Goal: Information Seeking & Learning: Check status

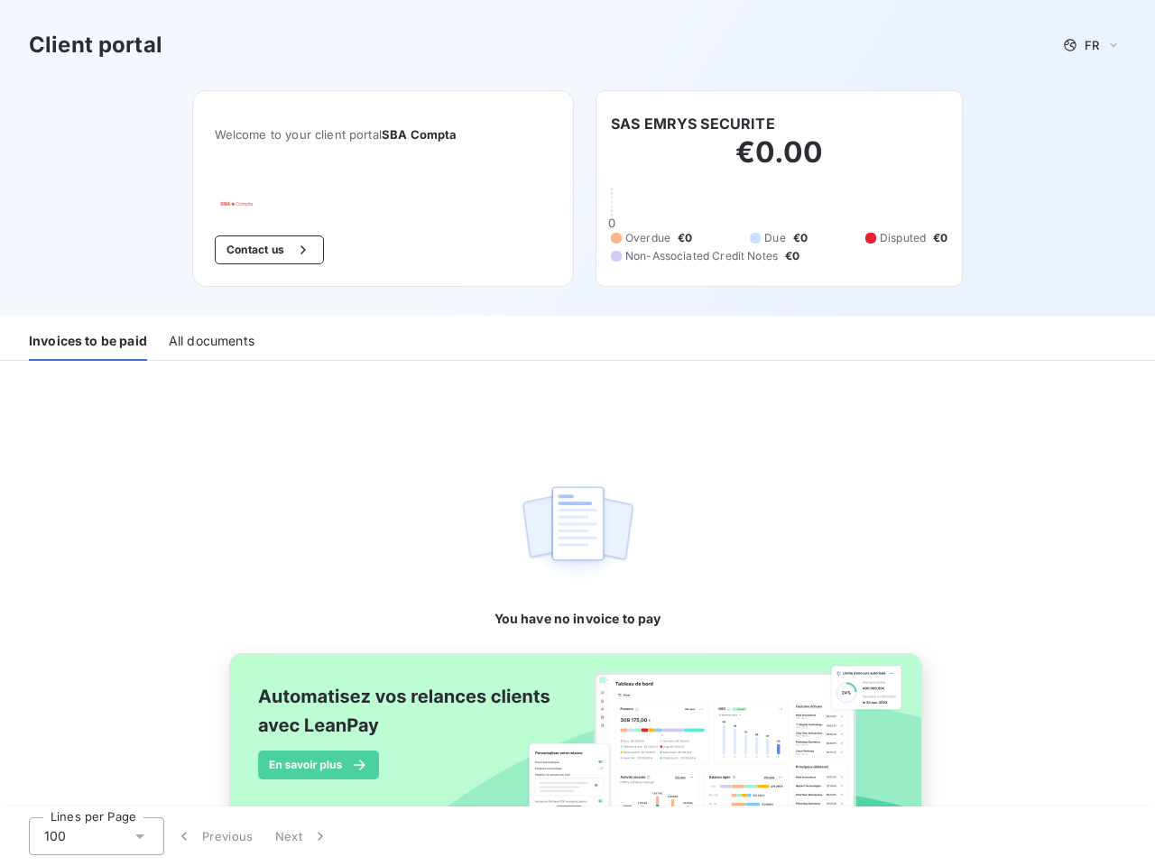
click at [577, 433] on div "You have no invoice to pay" at bounding box center [577, 496] width 167 height 271
click at [1084, 45] on span "FR" at bounding box center [1091, 45] width 14 height 14
click at [259, 250] on button "Contact us" at bounding box center [269, 249] width 109 height 29
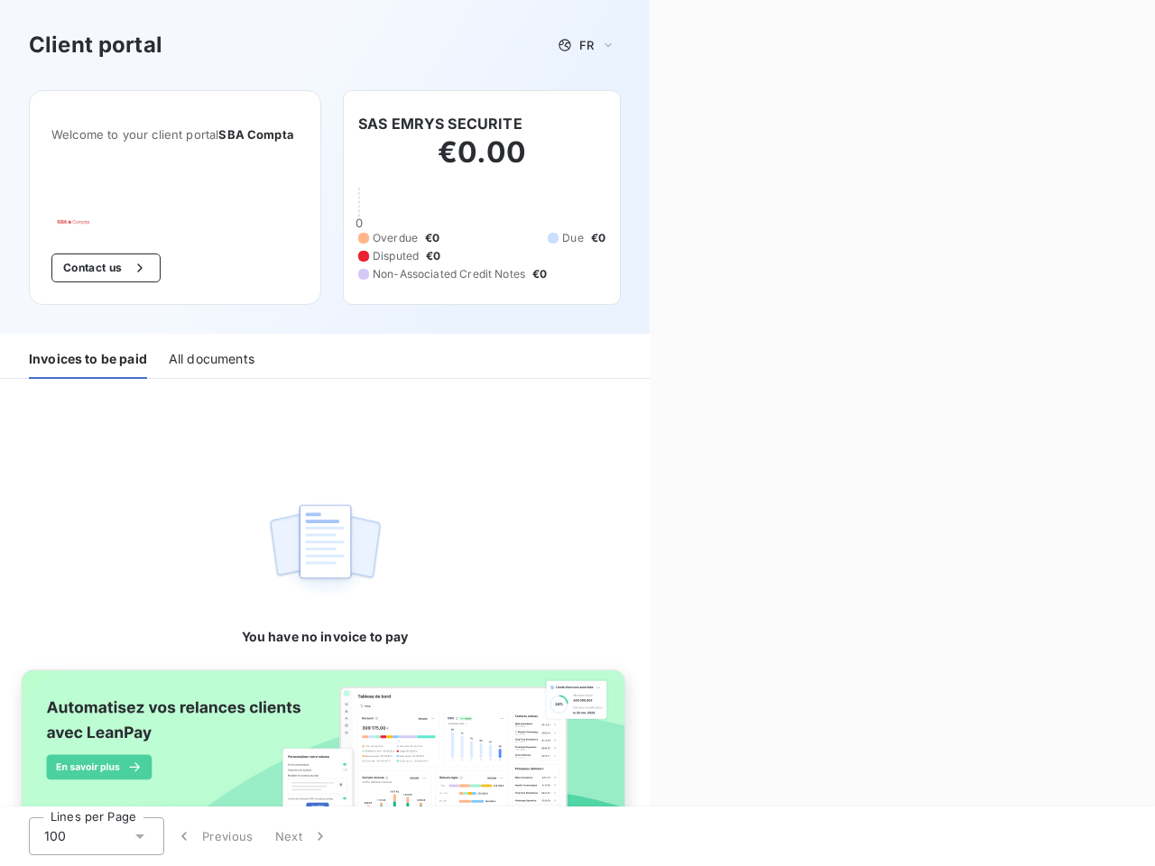
click at [685, 124] on div "Contact us Fill out the form below, and a member of our team will get back to y…" at bounding box center [901, 433] width 505 height 866
click at [87, 342] on div "Invoices to be paid" at bounding box center [88, 360] width 118 height 38
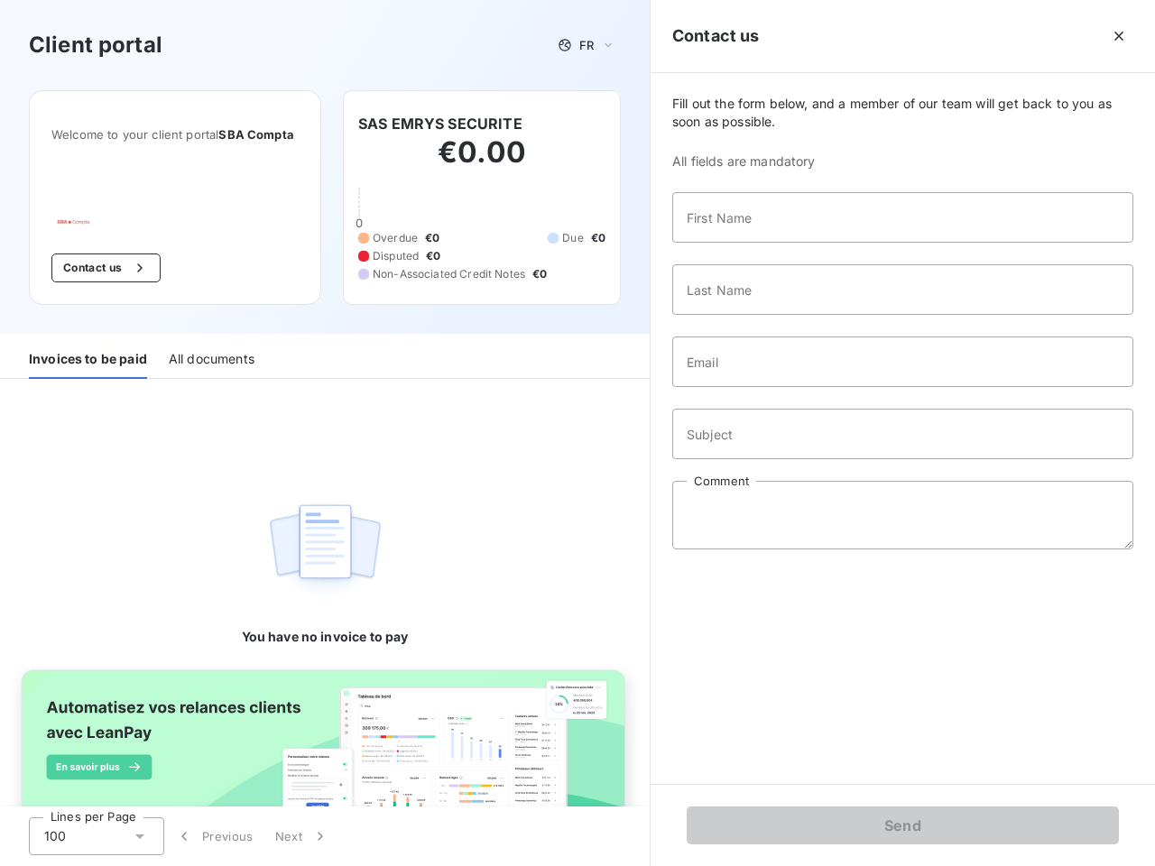
click at [210, 342] on div "All documents" at bounding box center [212, 360] width 86 height 38
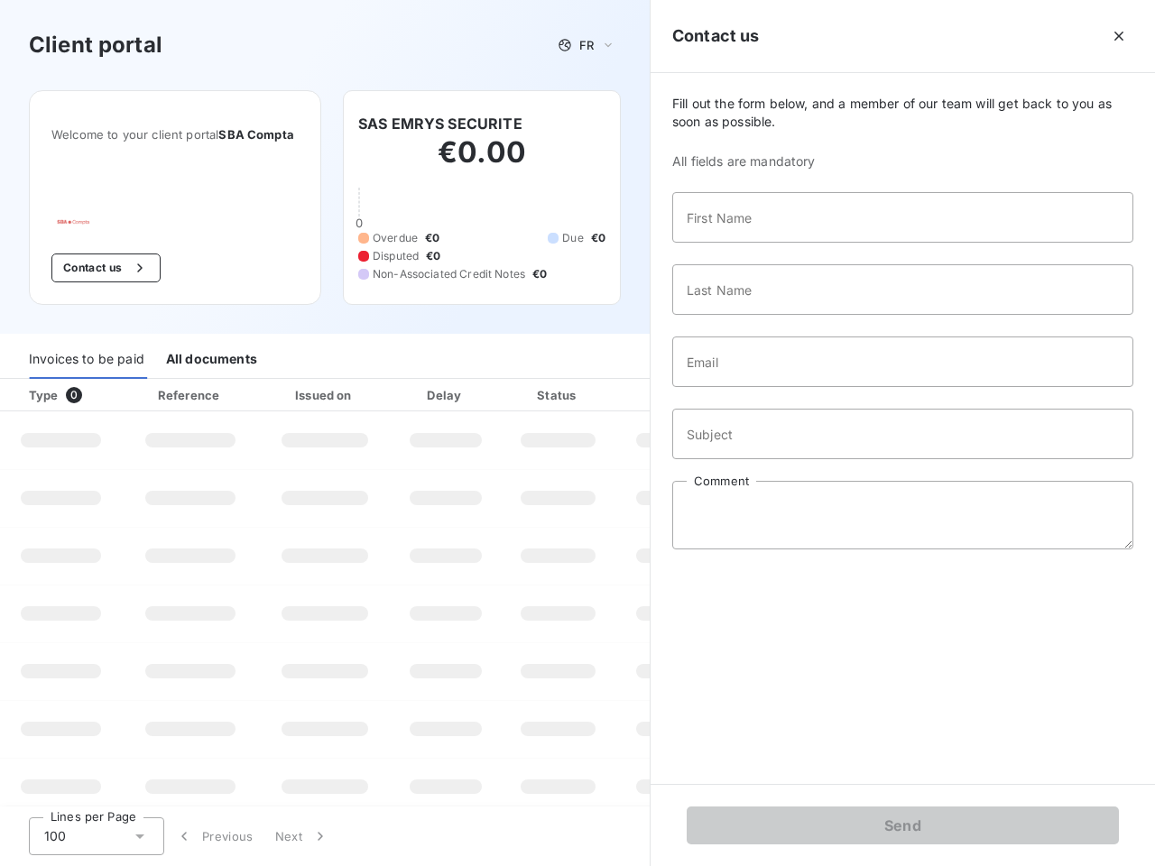
click at [97, 836] on div "100" at bounding box center [96, 836] width 135 height 38
